Goal: Task Accomplishment & Management: Use online tool/utility

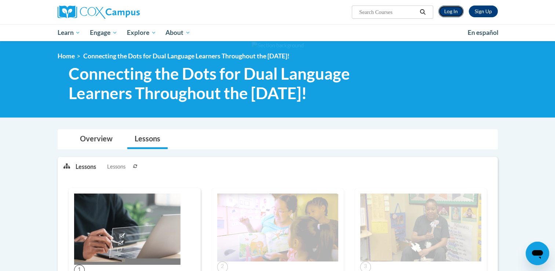
click at [451, 9] on link "Log In" at bounding box center [450, 12] width 25 height 12
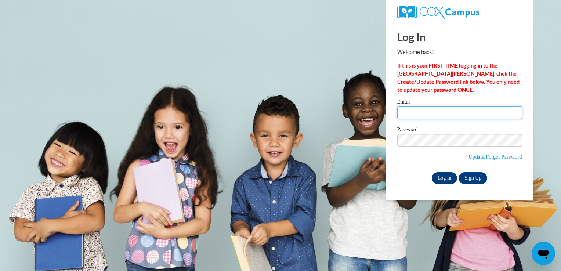
type input "[EMAIL_ADDRESS][DOMAIN_NAME]"
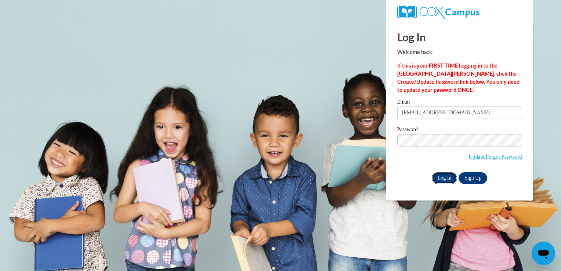
click at [439, 177] on input "Log In" at bounding box center [444, 178] width 26 height 12
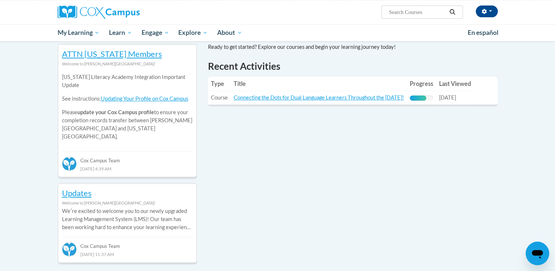
scroll to position [268, 0]
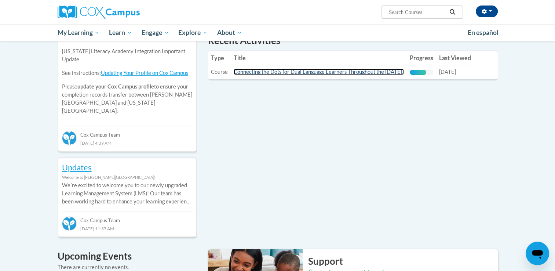
click at [318, 72] on link "Connecting the Dots for Dual Language Learners Throughout the Preschool Day!" at bounding box center [319, 72] width 170 height 6
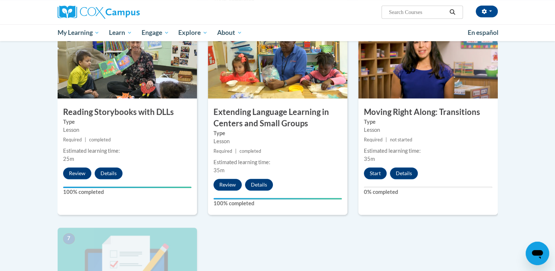
scroll to position [387, 0]
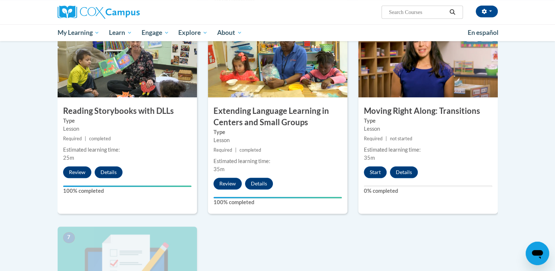
click at [549, 150] on body "Courtney Lossiah (America/Indianapolis UTC-04:00) My Profile Inbox My Transcrip…" at bounding box center [277, 102] width 555 height 978
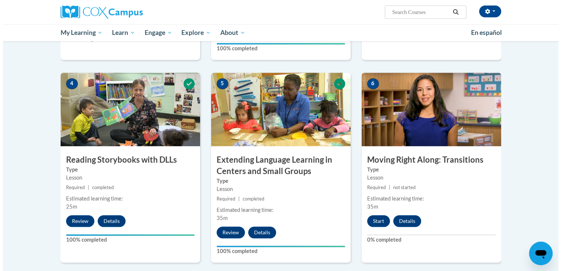
scroll to position [338, 0]
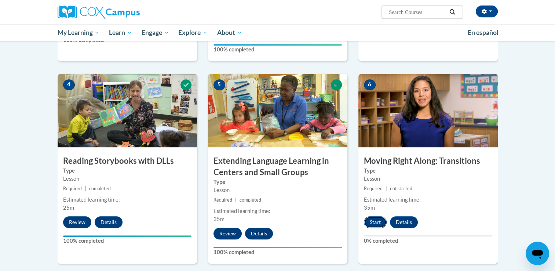
click at [368, 228] on button "Start" at bounding box center [375, 222] width 23 height 12
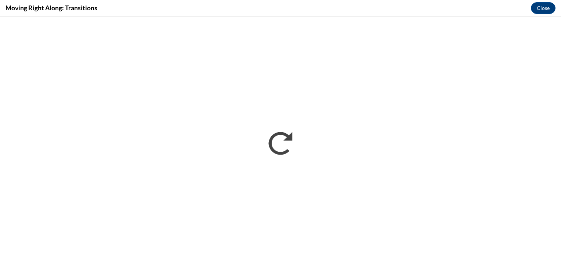
scroll to position [0, 0]
